Goal: Transaction & Acquisition: Purchase product/service

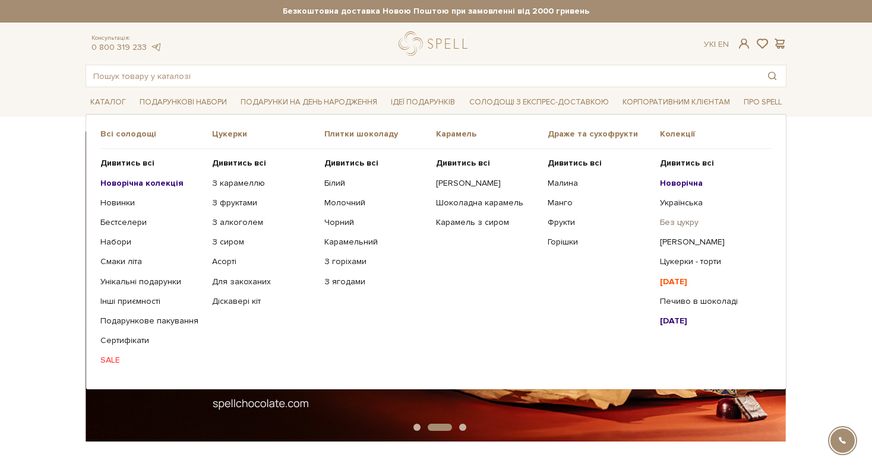
click at [679, 224] on link "Без цукру" at bounding box center [711, 222] width 103 height 11
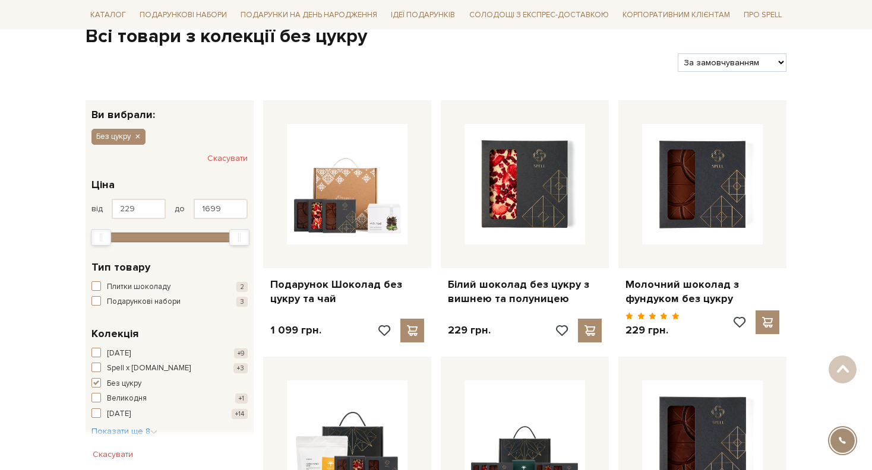
scroll to position [119, 0]
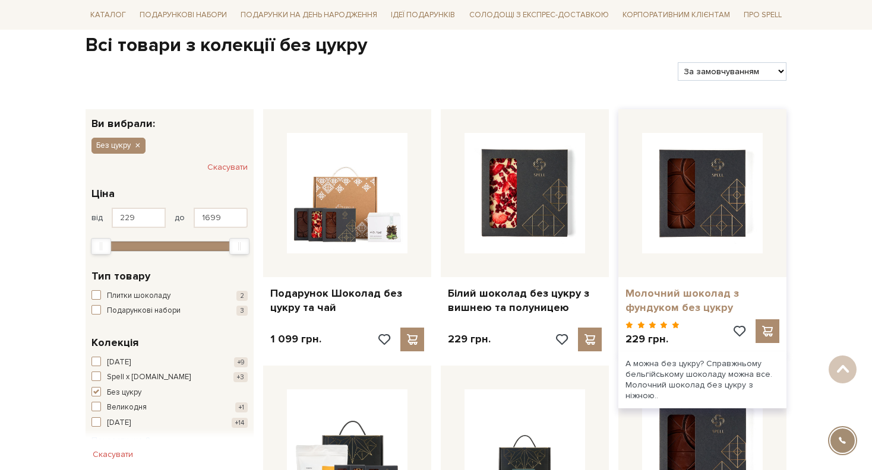
click at [700, 298] on link "Молочний шоколад з фундуком без цукру" at bounding box center [702, 301] width 154 height 28
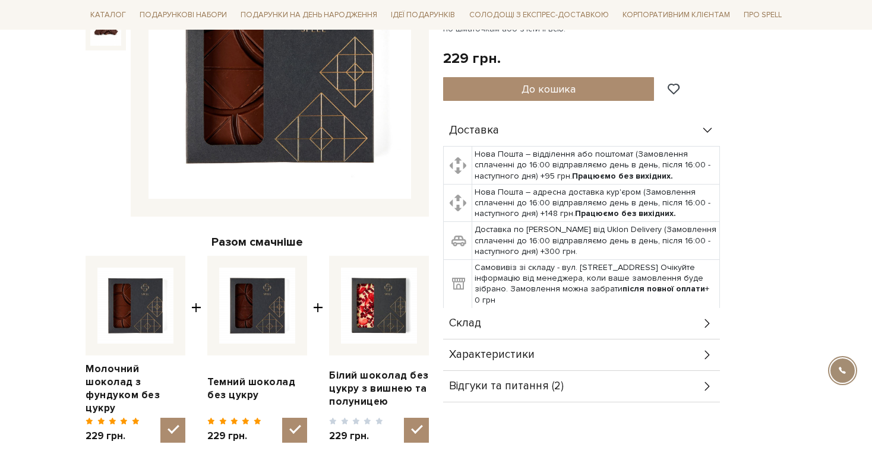
scroll to position [475, 0]
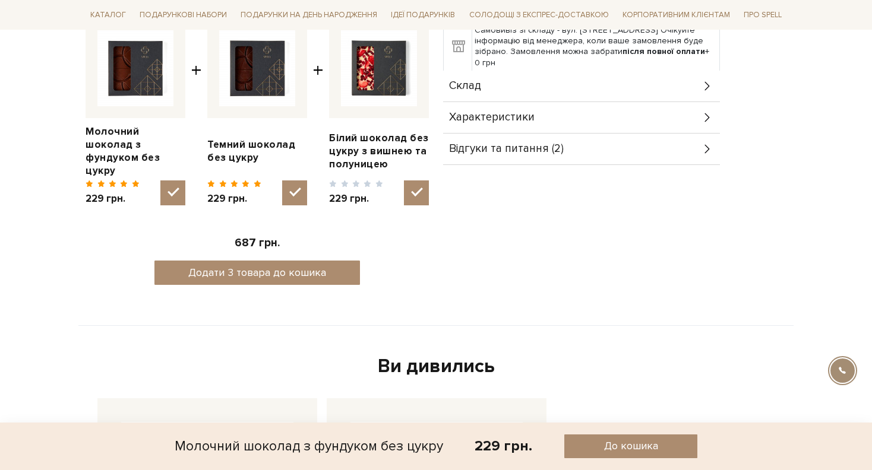
click at [692, 74] on div "Склад" at bounding box center [581, 86] width 277 height 31
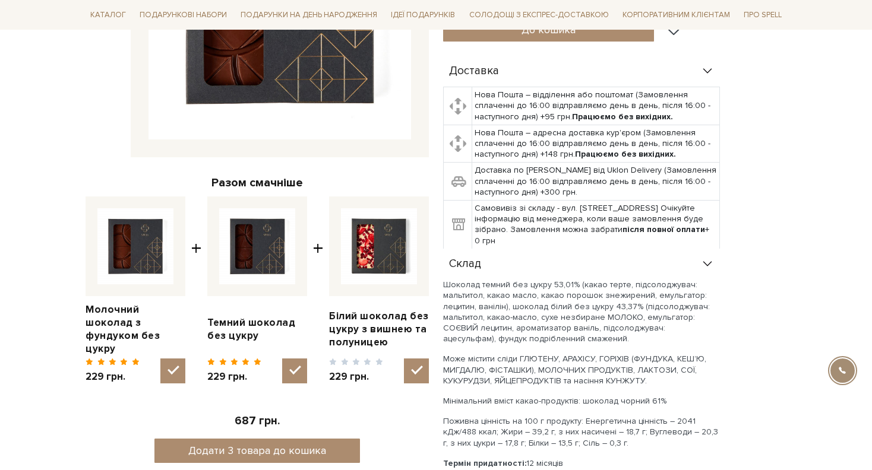
scroll to position [0, 0]
